Goal: Use online tool/utility: Utilize a website feature to perform a specific function

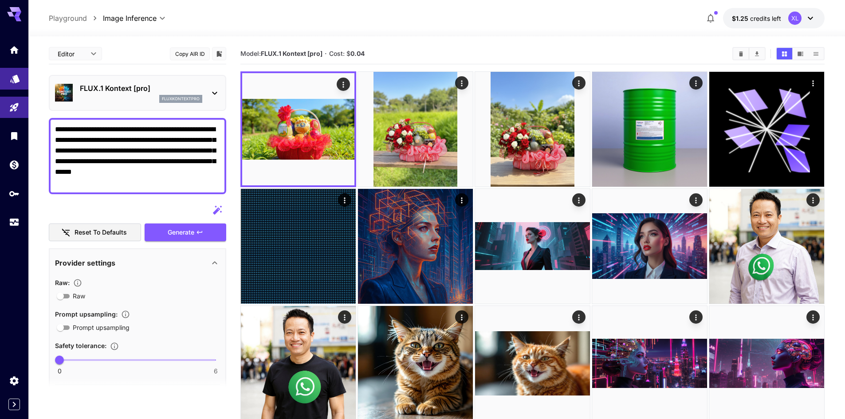
click at [21, 80] on link at bounding box center [14, 79] width 28 height 22
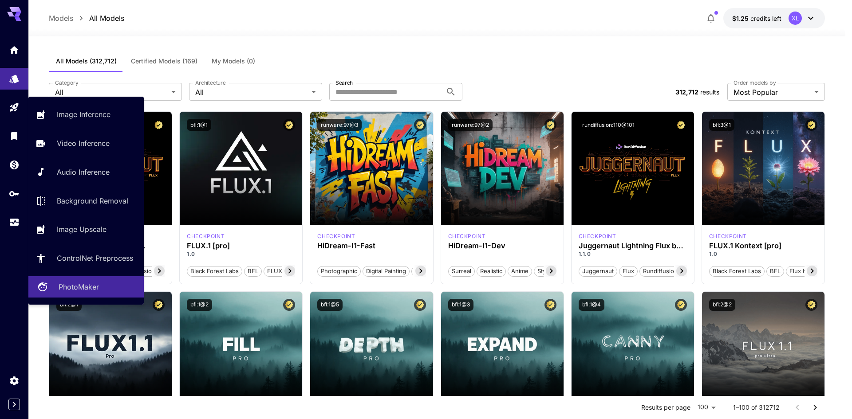
click at [73, 284] on p "PhotoMaker" at bounding box center [79, 287] width 40 height 11
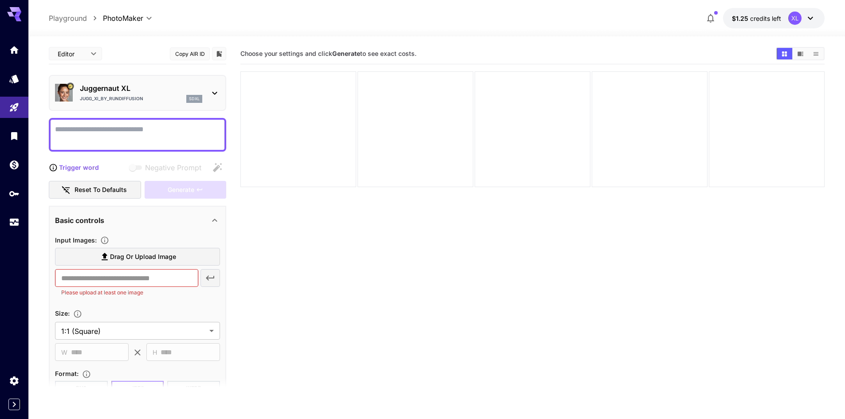
click at [181, 83] on div "Juggernaut XL Jugg_XI_by_RunDiffusion sdxl" at bounding box center [137, 92] width 165 height 27
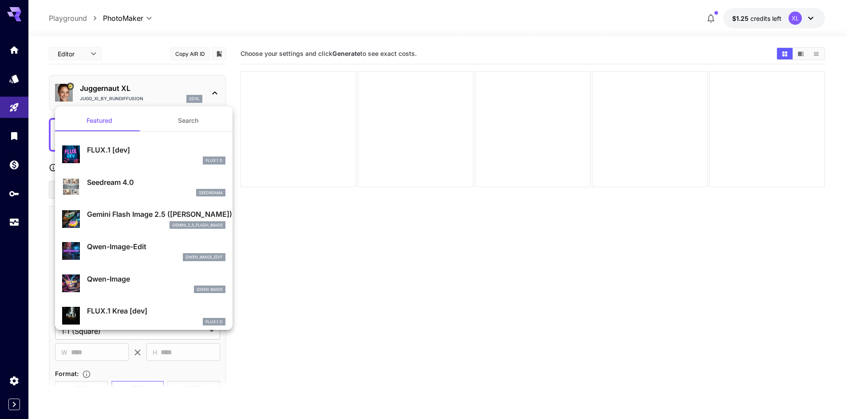
click at [181, 83] on div at bounding box center [426, 209] width 852 height 419
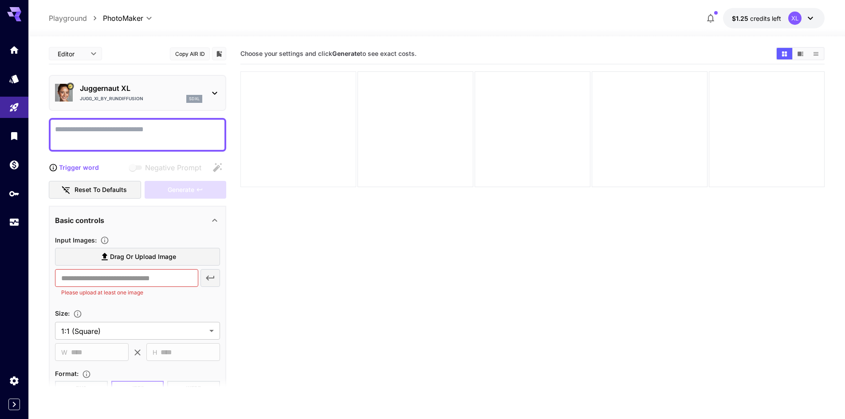
click at [315, 114] on div at bounding box center [298, 129] width 116 height 116
click at [393, 111] on div at bounding box center [416, 129] width 116 height 116
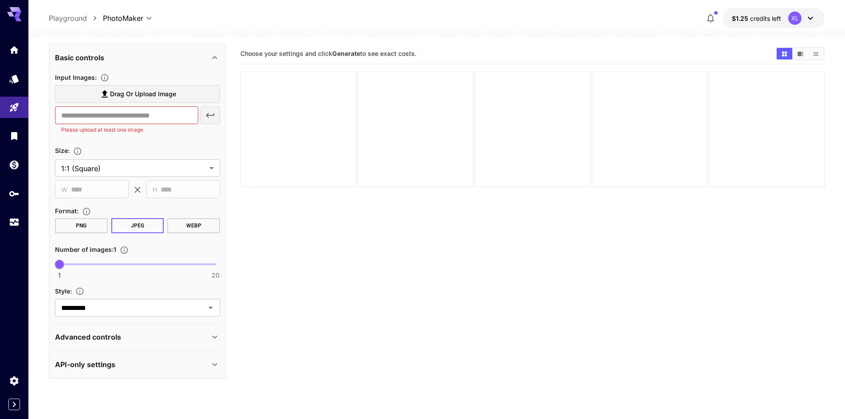
scroll to position [164, 0]
click at [119, 165] on body "**********" at bounding box center [422, 244] width 845 height 489
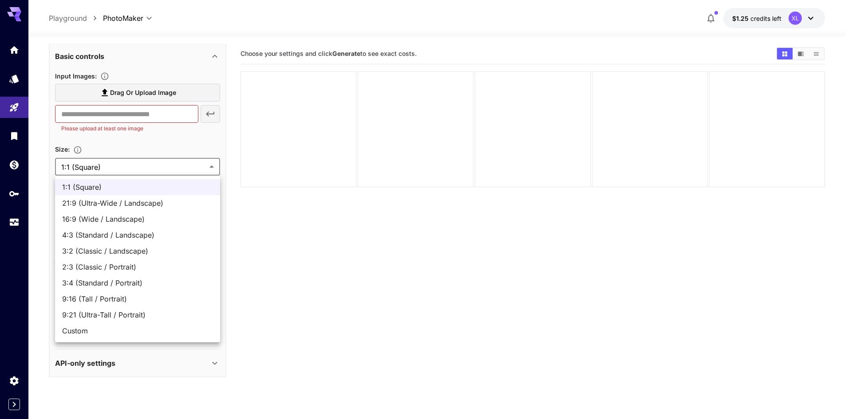
click at [364, 282] on div at bounding box center [426, 209] width 852 height 419
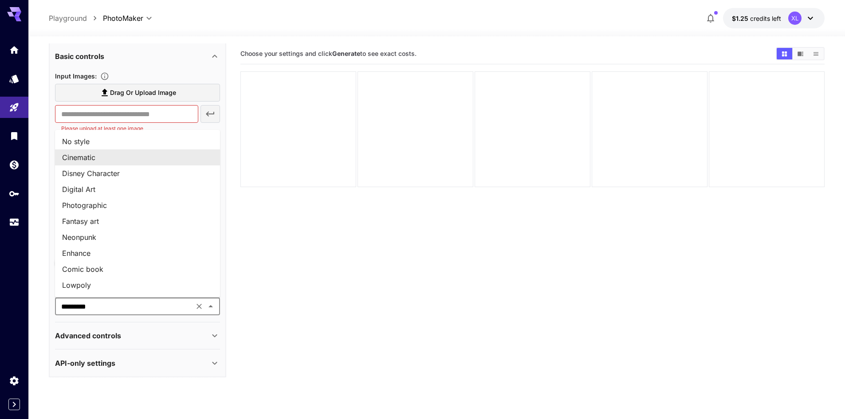
click at [159, 301] on input "*********" at bounding box center [125, 306] width 134 height 12
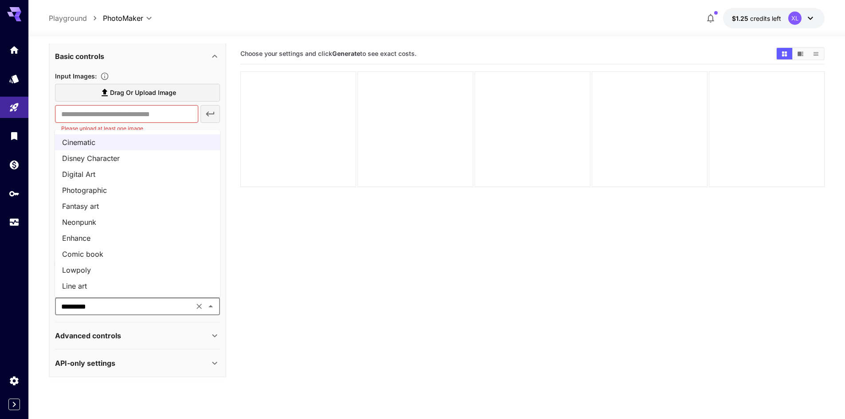
scroll to position [0, 0]
click at [331, 263] on section "Choose your settings and click Generate to see exact costs." at bounding box center [532, 252] width 584 height 419
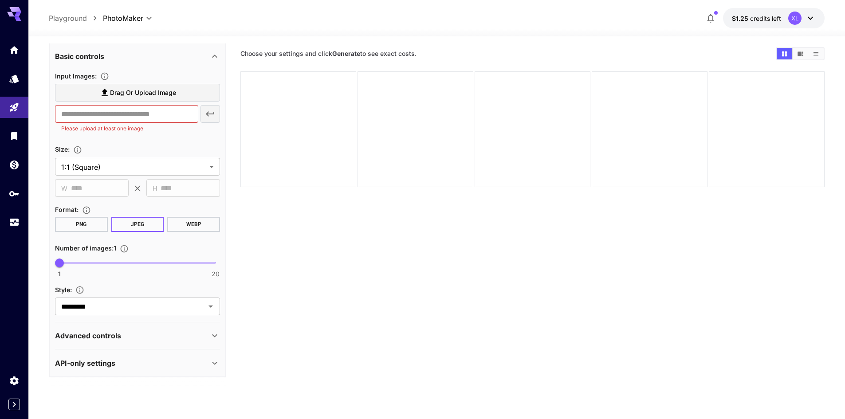
click at [191, 338] on div "Advanced controls" at bounding box center [132, 335] width 154 height 11
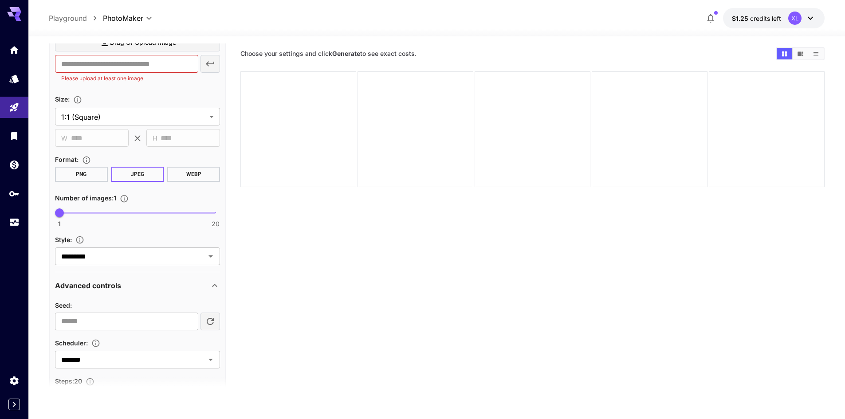
scroll to position [342, 0]
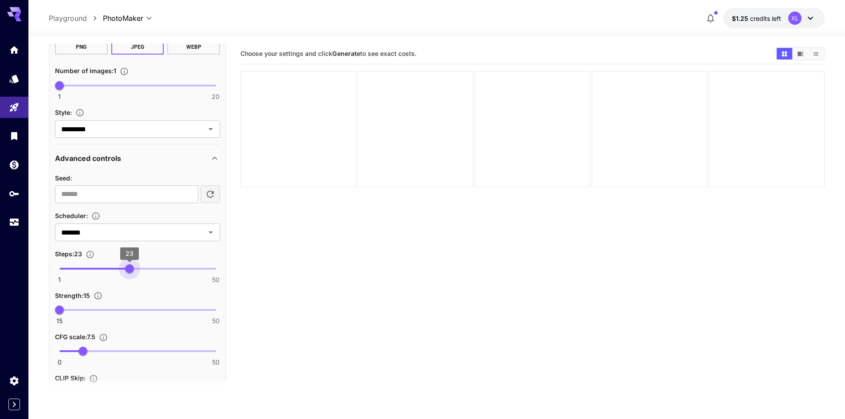
type input "**"
drag, startPoint x: 124, startPoint y: 267, endPoint x: 139, endPoint y: 272, distance: 16.4
click at [139, 272] on span "26" at bounding box center [139, 268] width 9 height 9
type input "**"
drag, startPoint x: 114, startPoint y: 311, endPoint x: 76, endPoint y: 309, distance: 38.2
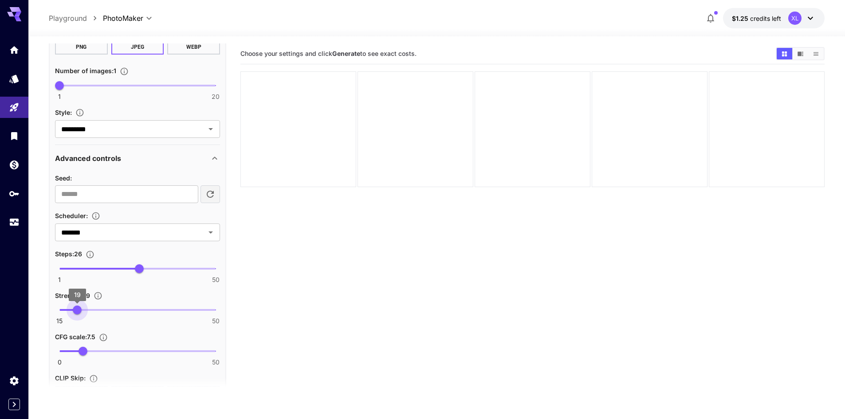
click at [76, 309] on span "19" at bounding box center [77, 310] width 9 height 9
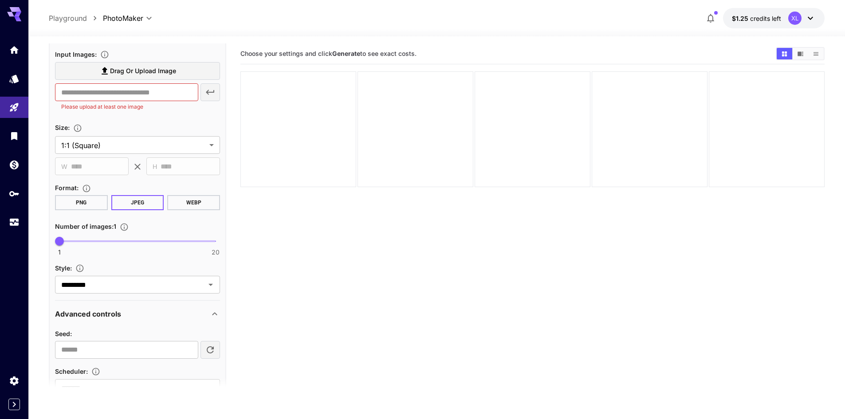
scroll to position [164, 0]
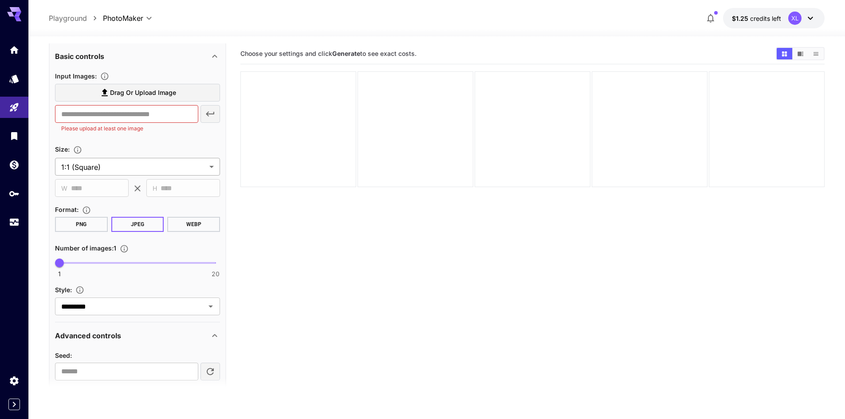
click at [146, 170] on body "**********" at bounding box center [422, 244] width 845 height 489
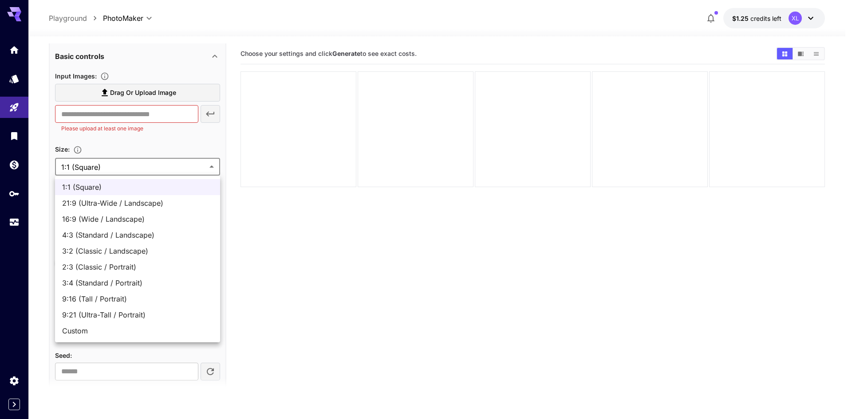
click at [152, 132] on div at bounding box center [426, 209] width 852 height 419
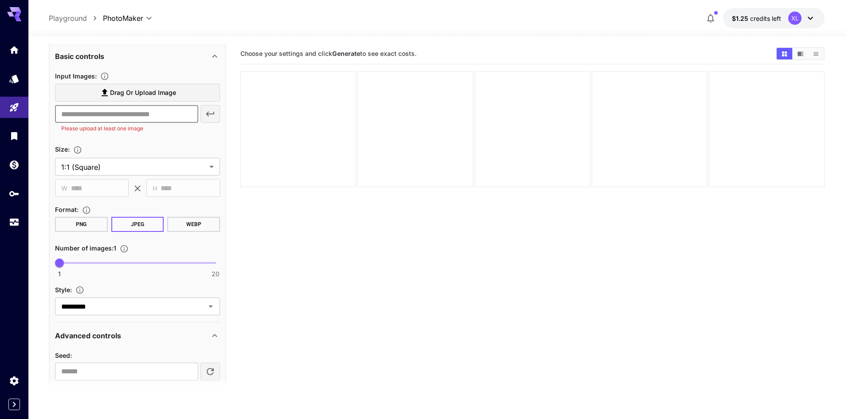
click at [136, 114] on input "text" at bounding box center [126, 114] width 143 height 18
click at [150, 110] on input "text" at bounding box center [126, 114] width 143 height 18
click at [181, 58] on div "Basic controls" at bounding box center [132, 56] width 154 height 11
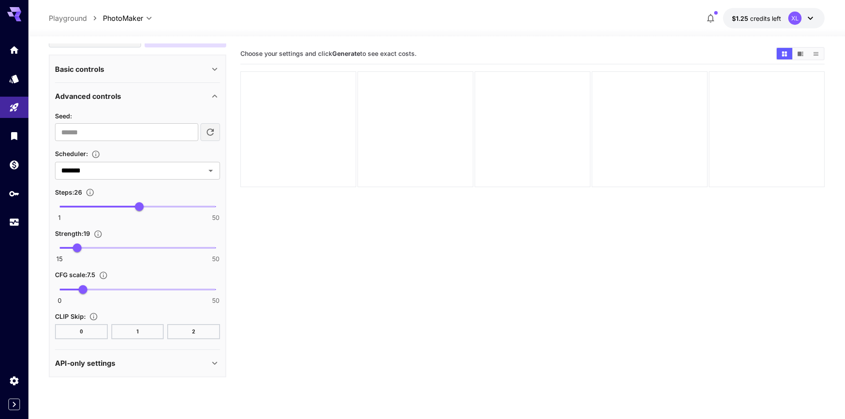
scroll to position [151, 0]
click at [177, 68] on div "Basic controls" at bounding box center [132, 69] width 154 height 11
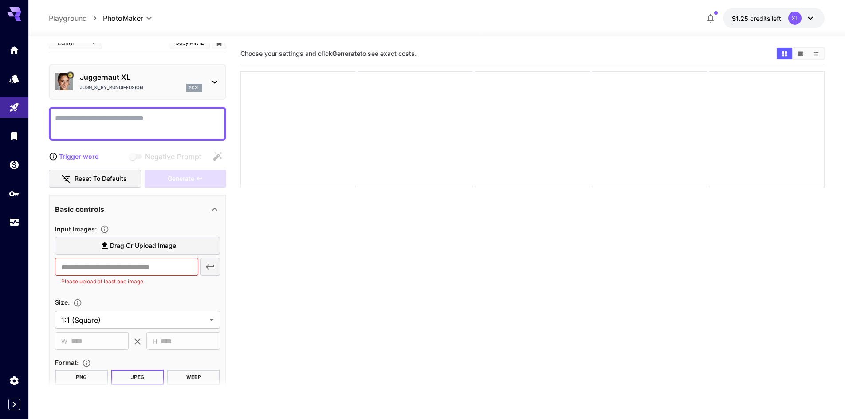
scroll to position [0, 0]
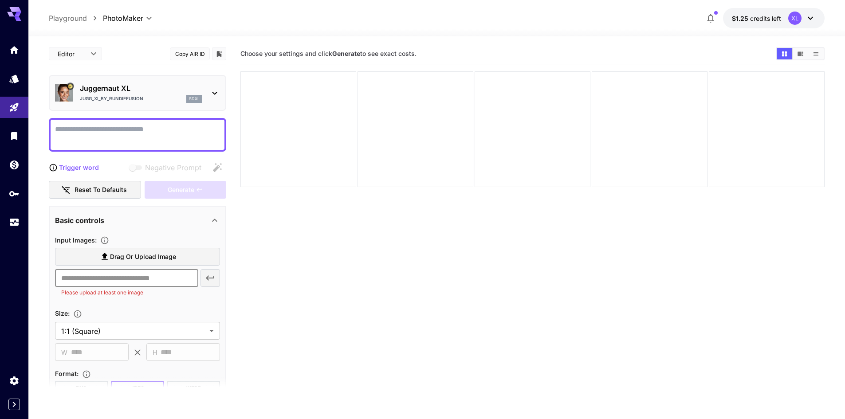
click at [81, 272] on input "text" at bounding box center [126, 278] width 143 height 18
click at [158, 95] on div "Jugg_XI_by_RunDiffusion sdxl" at bounding box center [141, 99] width 122 height 8
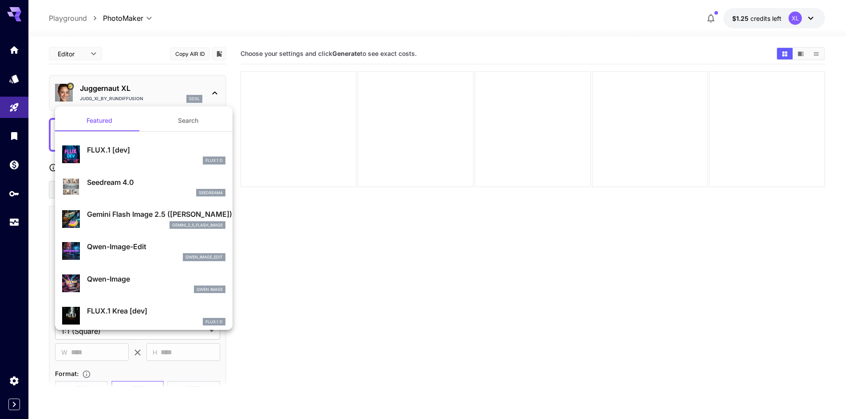
click at [361, 267] on div at bounding box center [426, 209] width 852 height 419
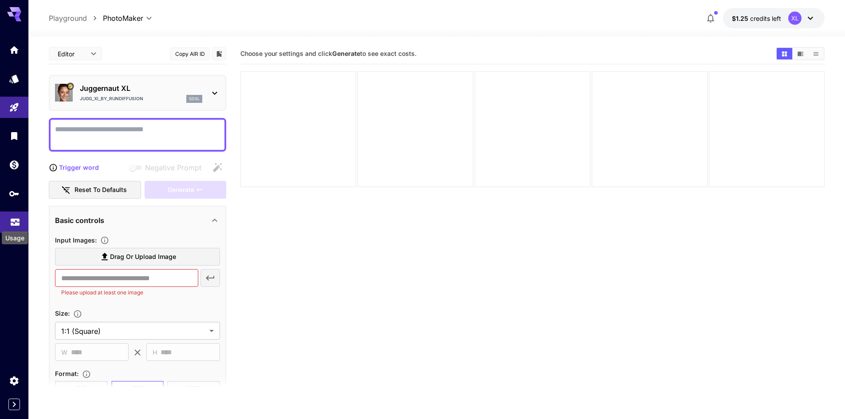
click at [16, 221] on icon "Usage" at bounding box center [15, 219] width 11 height 11
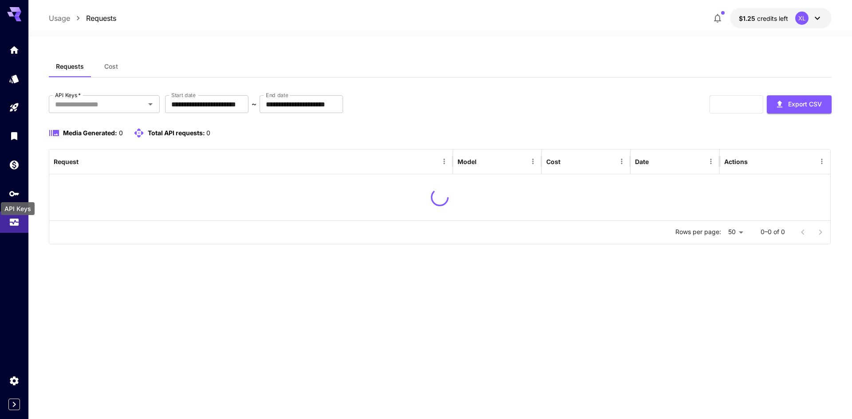
click at [19, 196] on div "API Keys" at bounding box center [17, 206] width 35 height 20
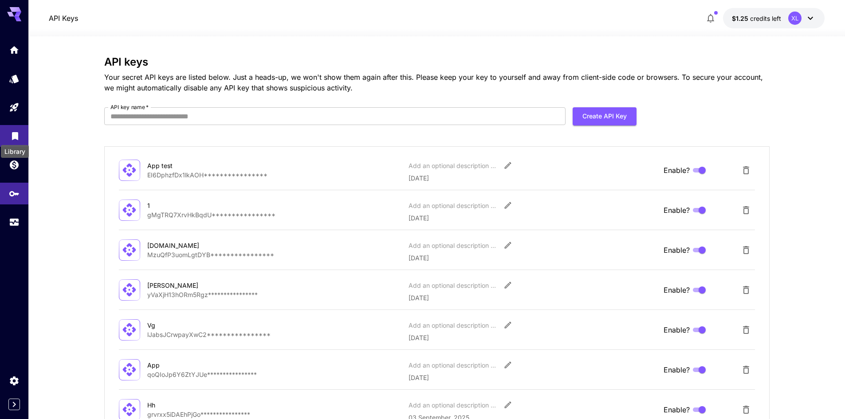
click at [16, 129] on icon "Library" at bounding box center [15, 133] width 11 height 11
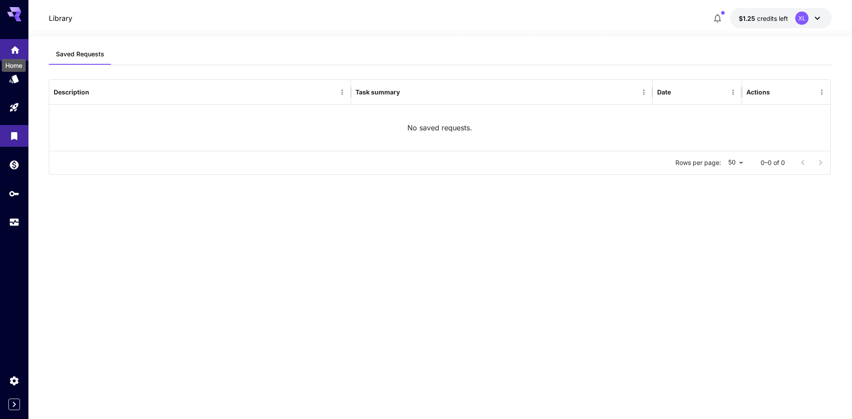
click at [14, 47] on icon "Home" at bounding box center [15, 49] width 9 height 8
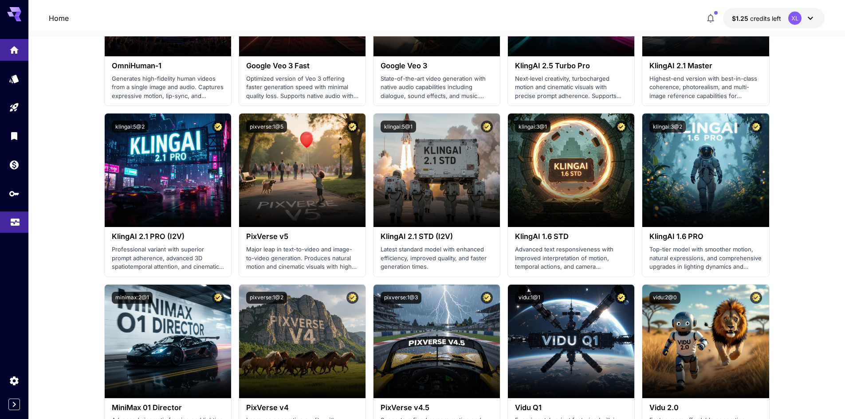
scroll to position [488, 0]
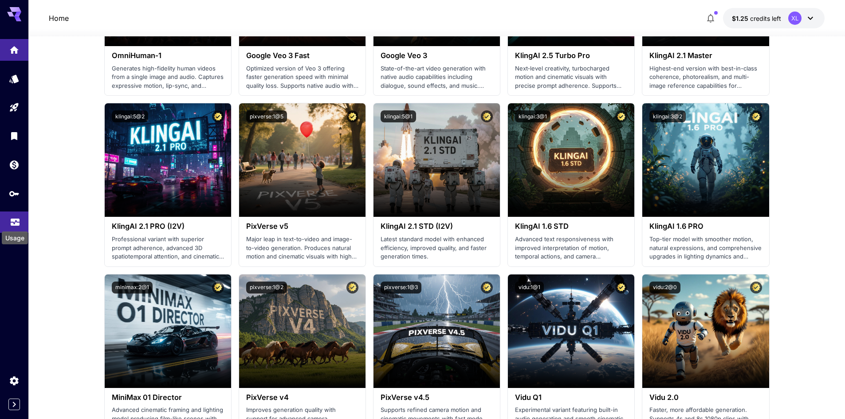
click at [12, 220] on icon "Usage" at bounding box center [15, 220] width 11 height 11
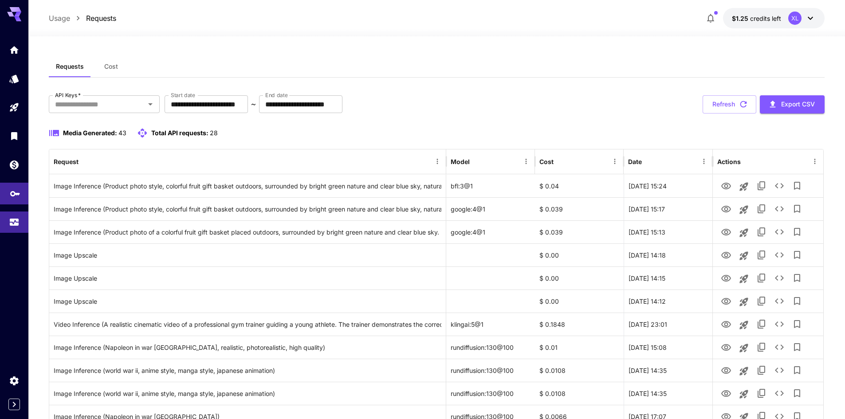
click at [8, 193] on link at bounding box center [14, 194] width 28 height 22
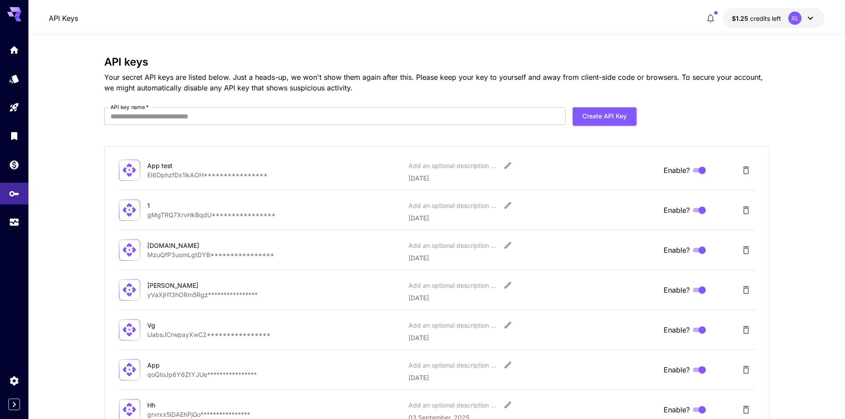
click at [12, 176] on div at bounding box center [14, 136] width 28 height 194
click at [12, 167] on icon "Wallet" at bounding box center [15, 162] width 11 height 11
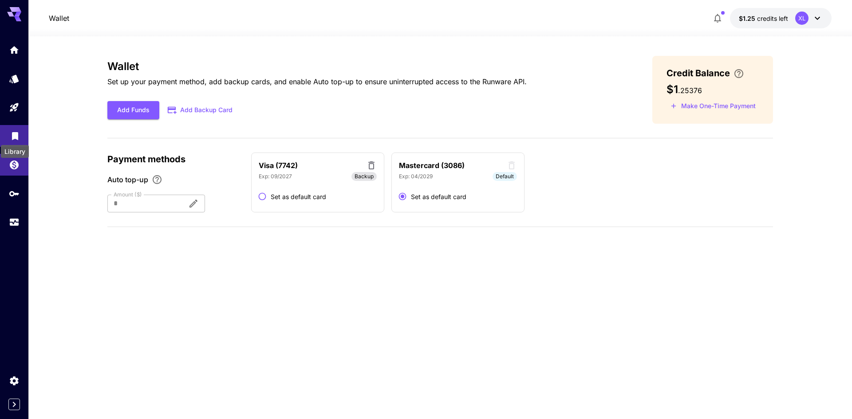
click at [10, 134] on icon "Library" at bounding box center [15, 133] width 11 height 11
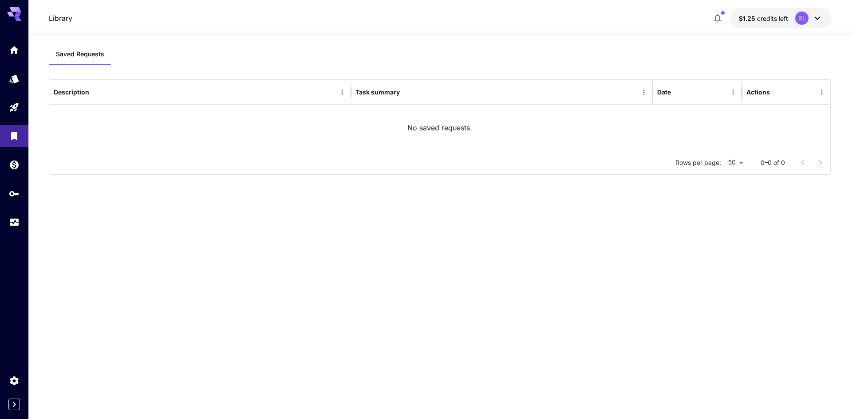
click at [14, 119] on div at bounding box center [14, 136] width 28 height 194
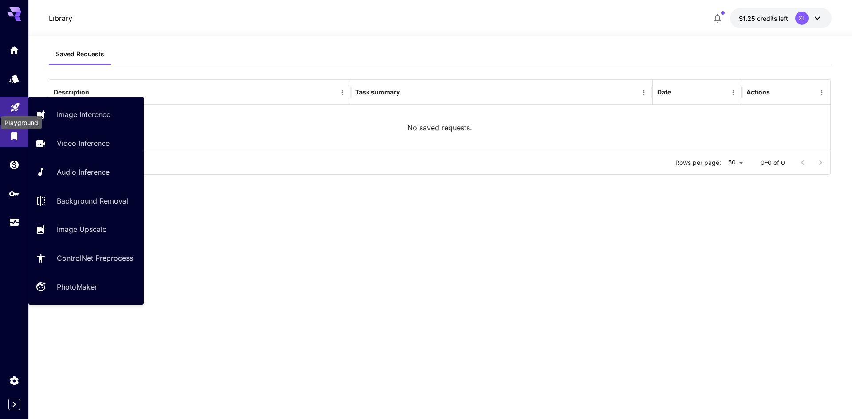
click at [13, 107] on icon "Playground" at bounding box center [15, 106] width 11 height 11
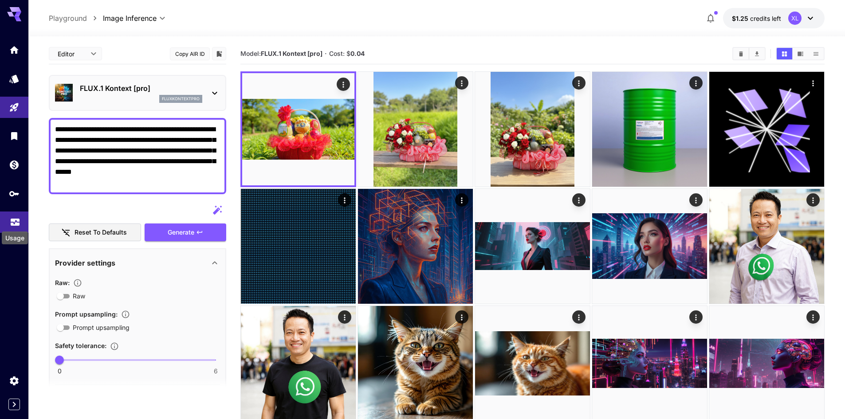
click at [15, 222] on icon "Usage" at bounding box center [15, 219] width 11 height 11
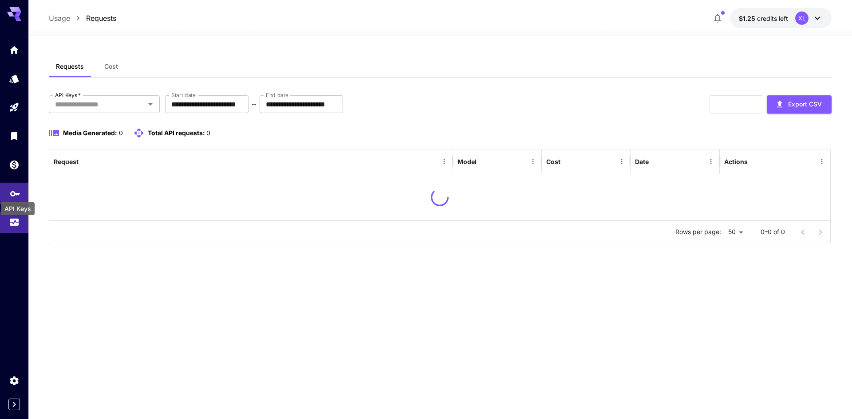
click at [15, 194] on icon "API Keys" at bounding box center [15, 190] width 11 height 11
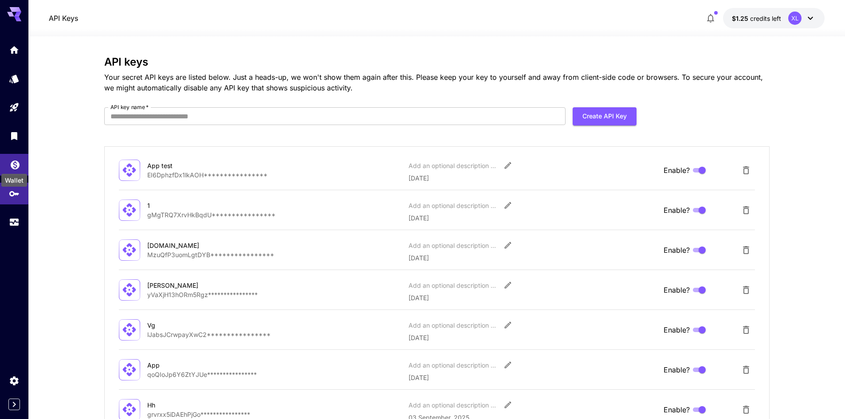
click at [9, 161] on link at bounding box center [14, 165] width 28 height 22
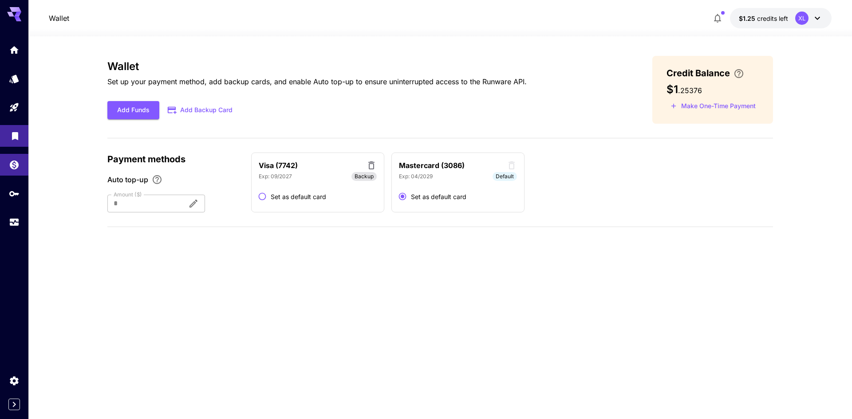
click at [16, 134] on icon "Library" at bounding box center [15, 134] width 6 height 8
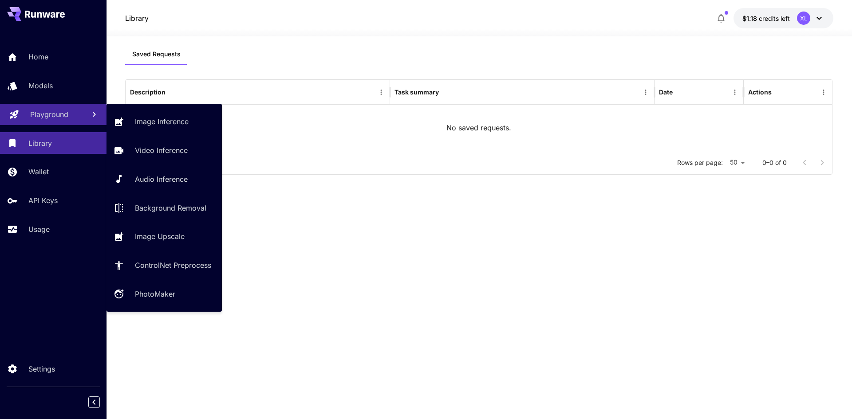
click at [61, 121] on link "Playground" at bounding box center [53, 115] width 106 height 22
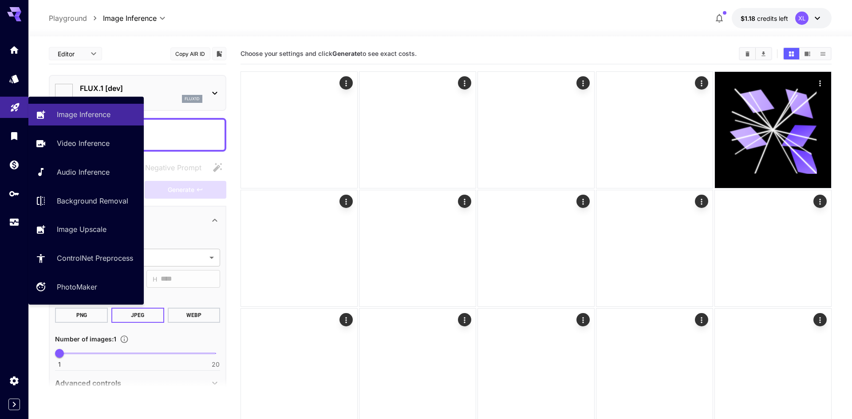
type input "**********"
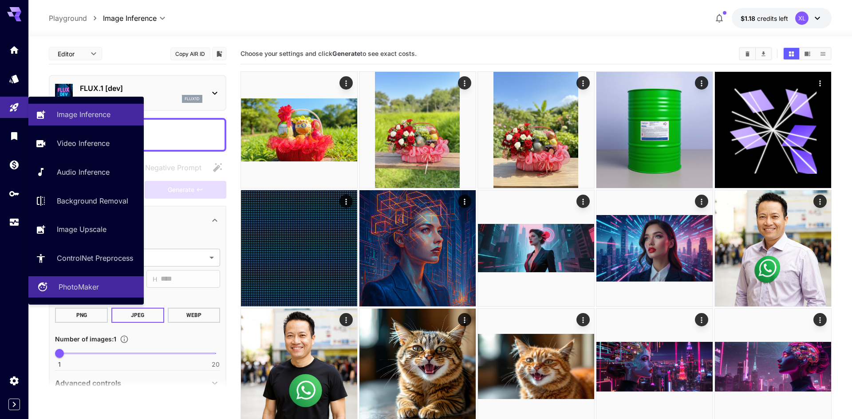
click at [75, 279] on link "PhotoMaker" at bounding box center [85, 287] width 115 height 22
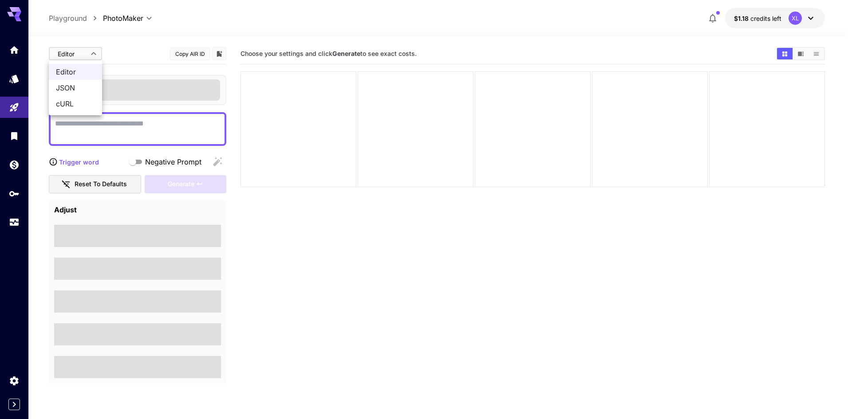
click at [85, 52] on body "**********" at bounding box center [426, 244] width 852 height 489
click at [85, 52] on div at bounding box center [426, 209] width 852 height 419
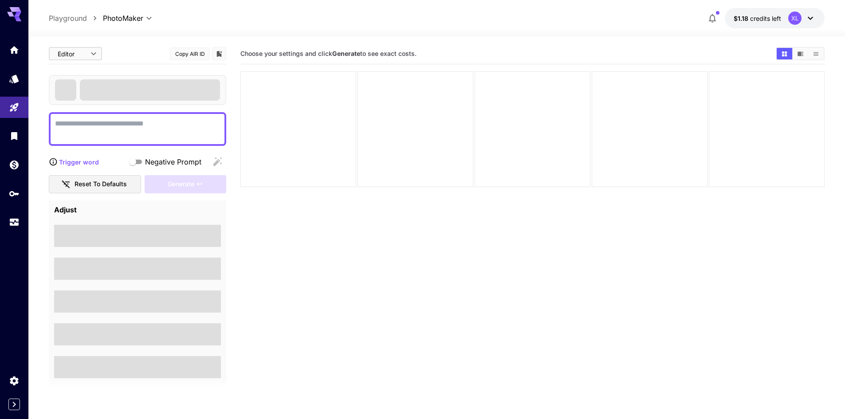
click at [87, 20] on ol "Playground PhotoMaker" at bounding box center [76, 18] width 54 height 11
click at [79, 18] on p "Playground" at bounding box center [68, 18] width 38 height 11
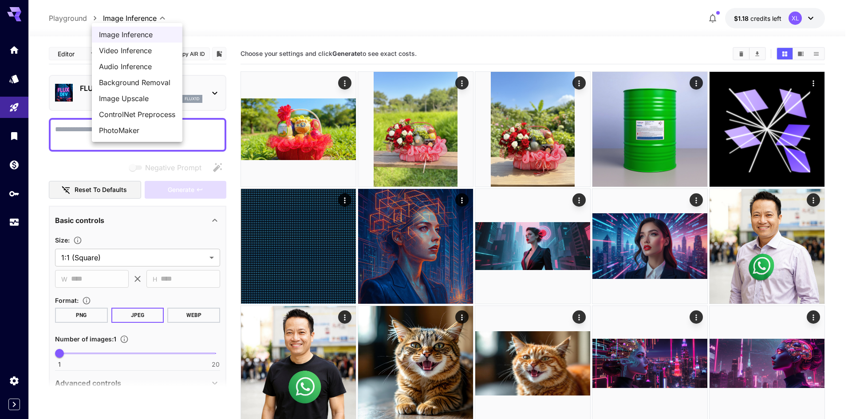
click at [128, 16] on body "**********" at bounding box center [426, 244] width 852 height 489
click at [129, 125] on span "PhotoMaker" at bounding box center [137, 130] width 76 height 11
type input "**********"
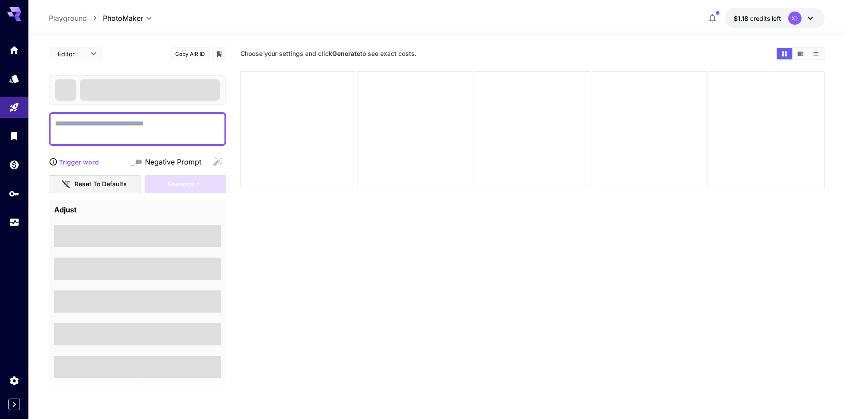
click at [86, 161] on p "Trigger word" at bounding box center [79, 161] width 40 height 9
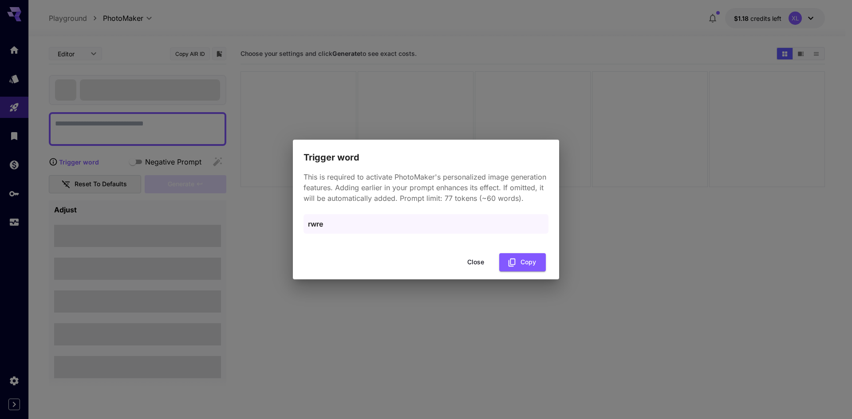
click at [474, 265] on button "Close" at bounding box center [476, 262] width 40 height 18
